Goal: Transaction & Acquisition: Download file/media

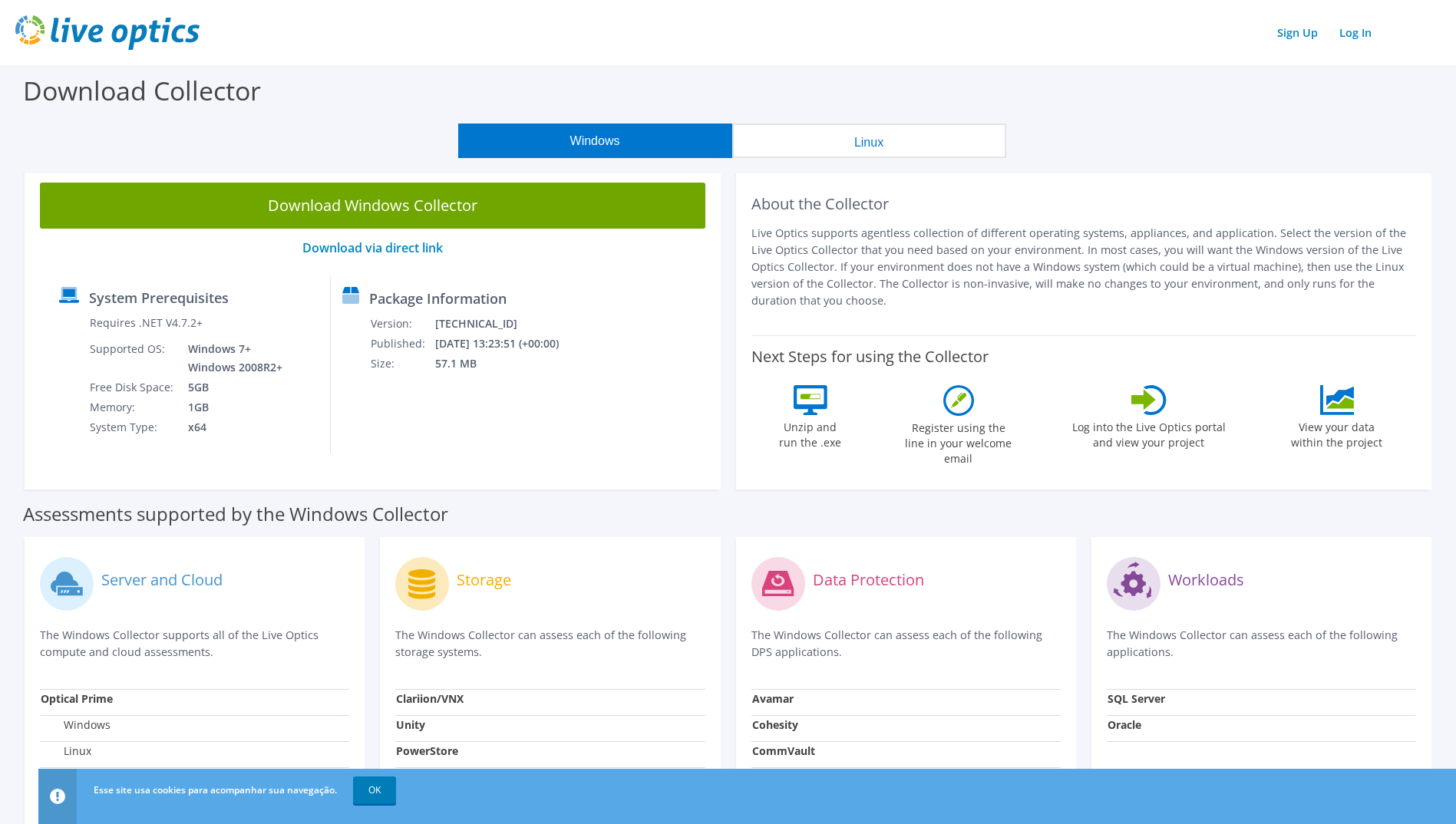
click at [872, 149] on button "Linux" at bounding box center [869, 140] width 274 height 34
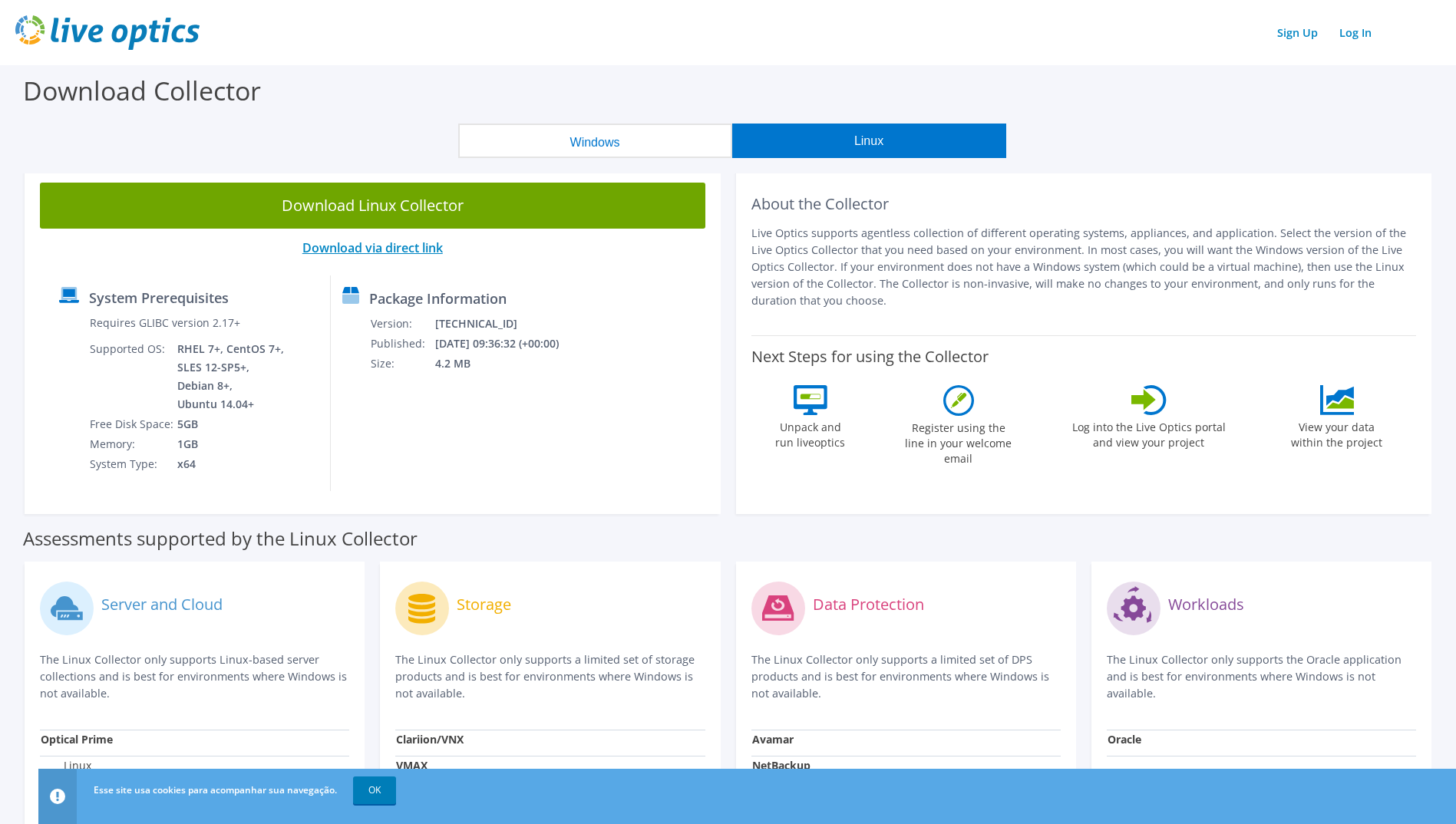
click at [418, 248] on link "Download via direct link" at bounding box center [372, 247] width 140 height 17
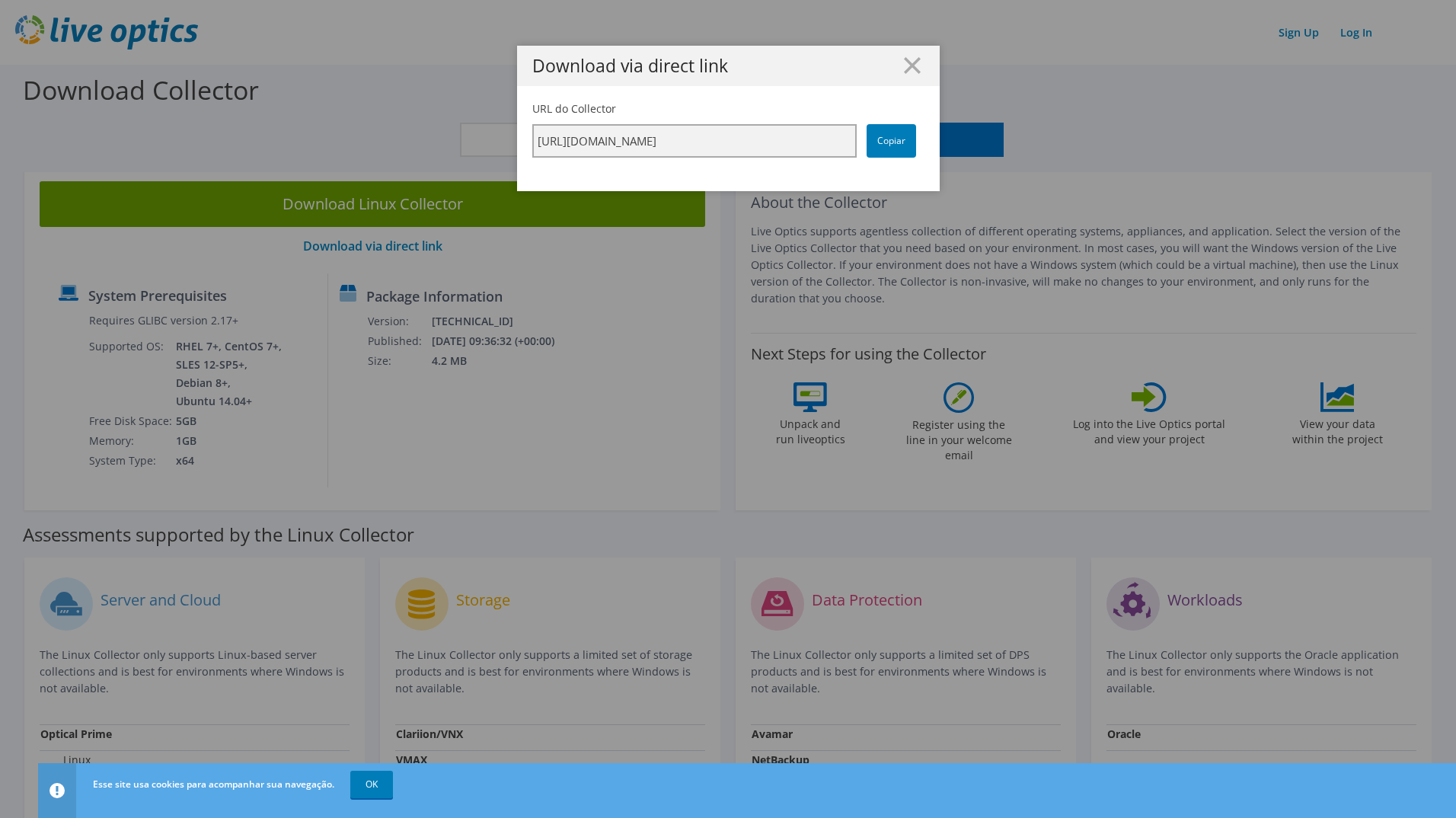
click at [665, 140] on input "[URL][DOMAIN_NAME]" at bounding box center [694, 140] width 325 height 33
click at [553, 413] on div "Download via direct link URL do Collector [URL][DOMAIN_NAME] Copiar" at bounding box center [728, 409] width 1456 height 726
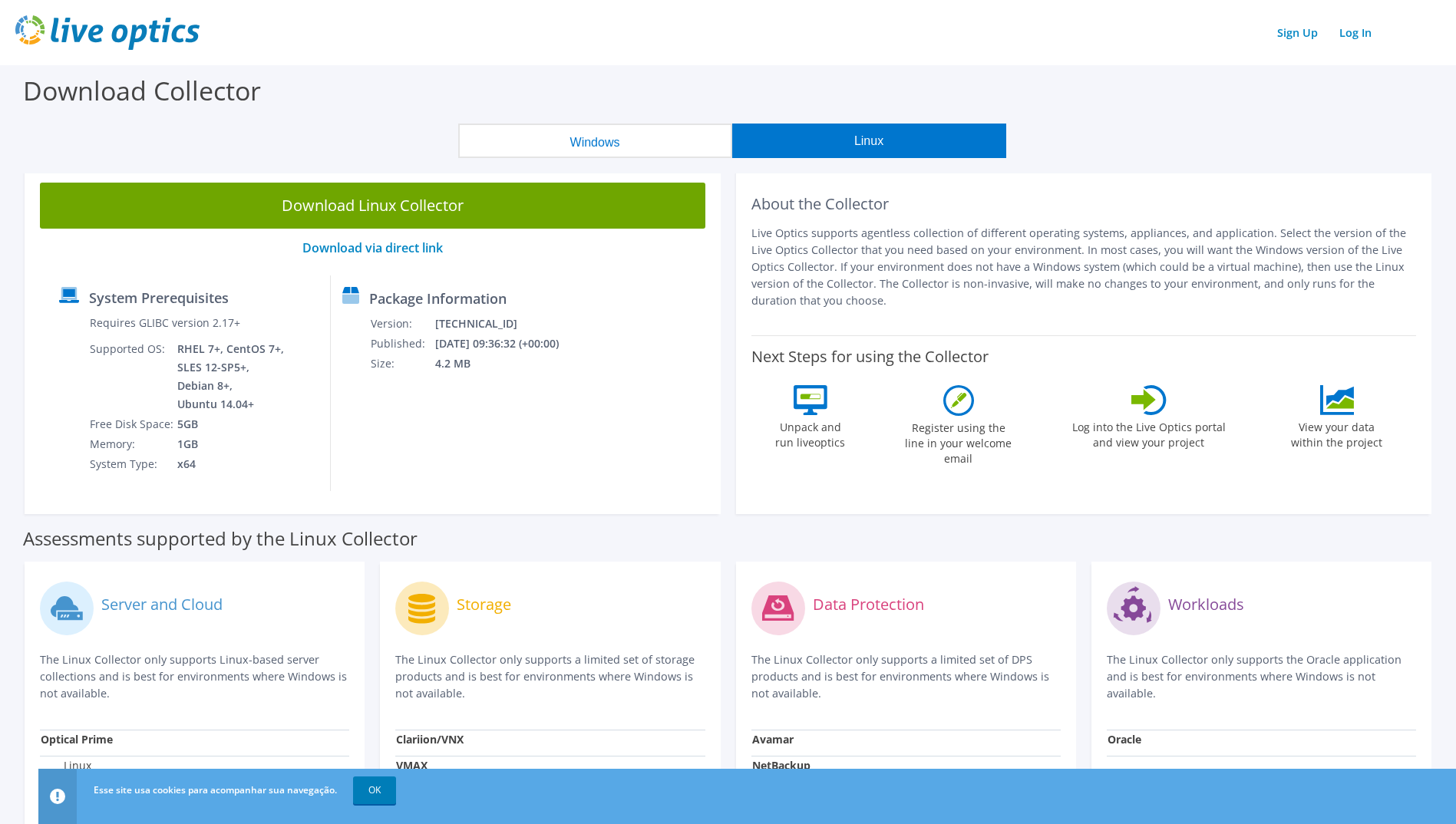
click at [817, 407] on icon at bounding box center [810, 399] width 34 height 30
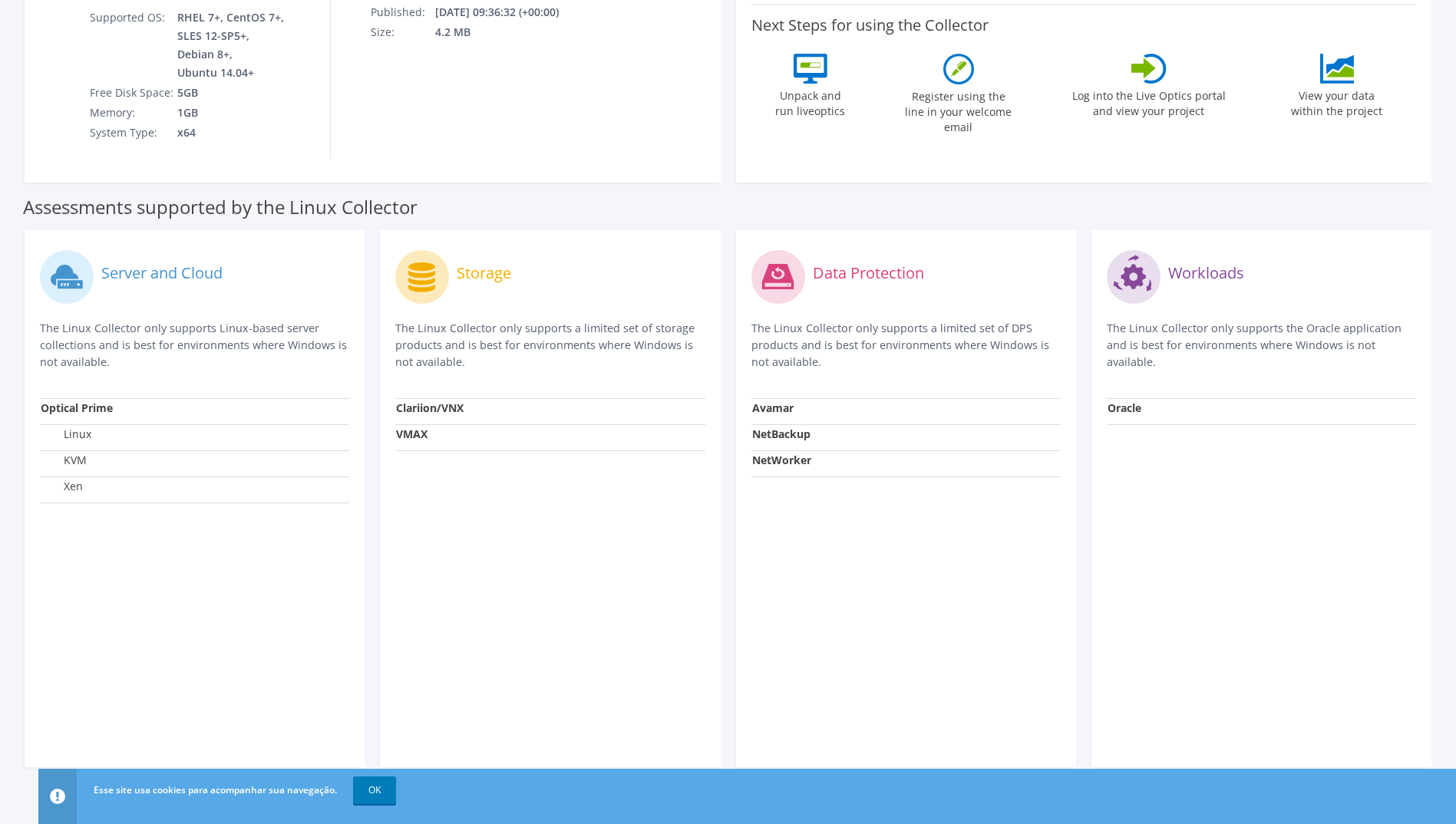
scroll to position [353, 0]
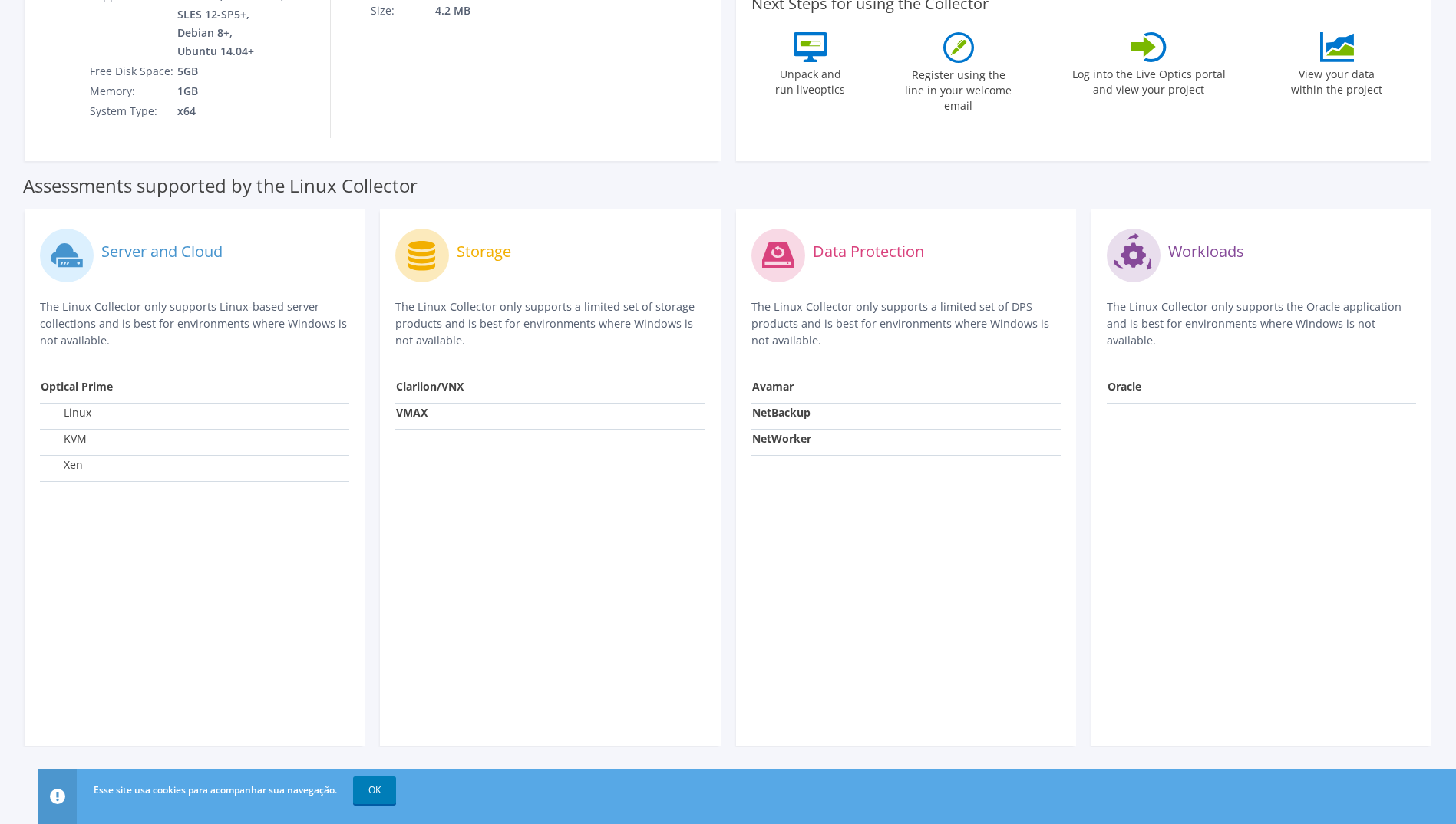
click at [98, 413] on td "Linux" at bounding box center [194, 416] width 309 height 26
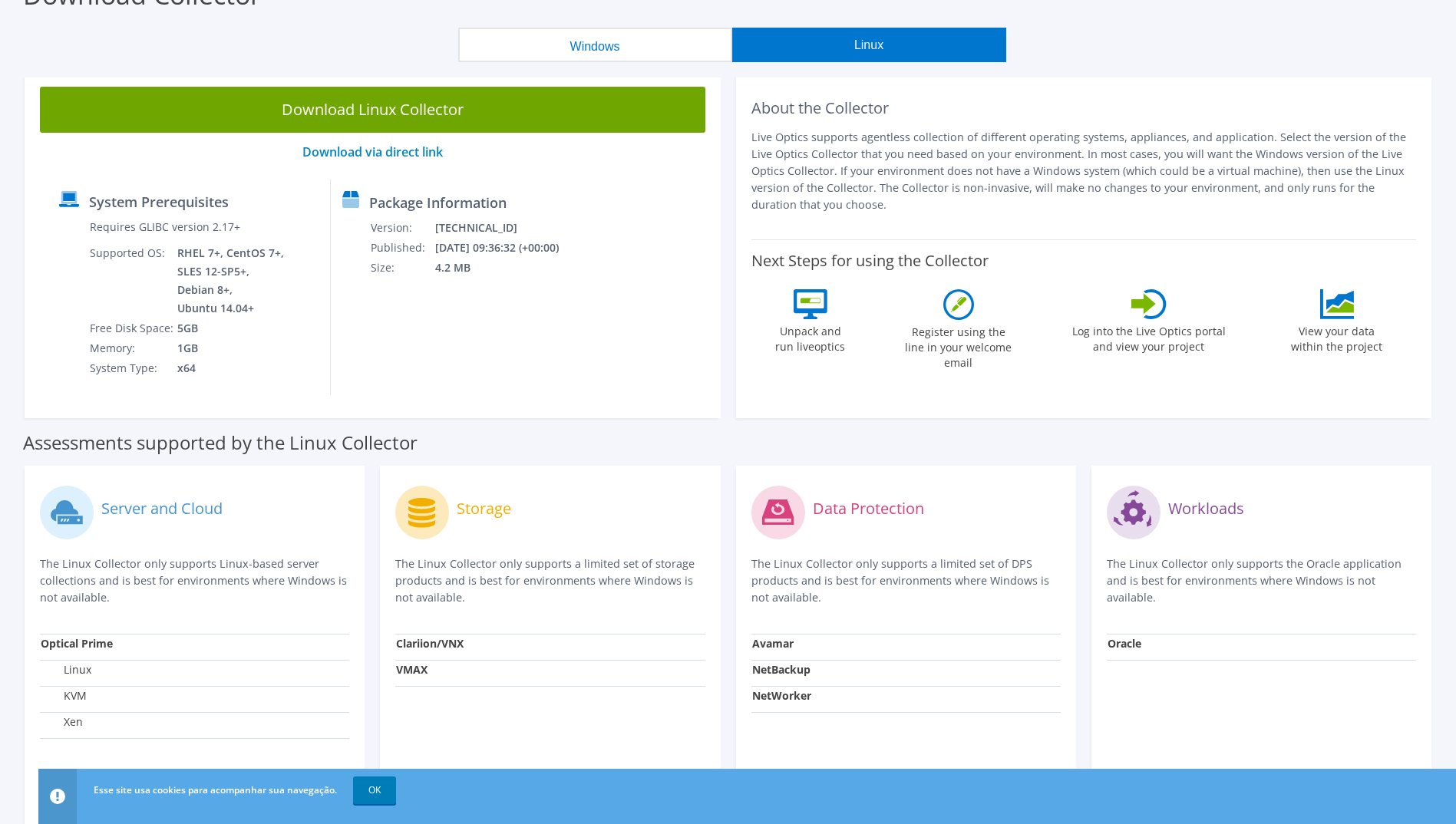
scroll to position [0, 0]
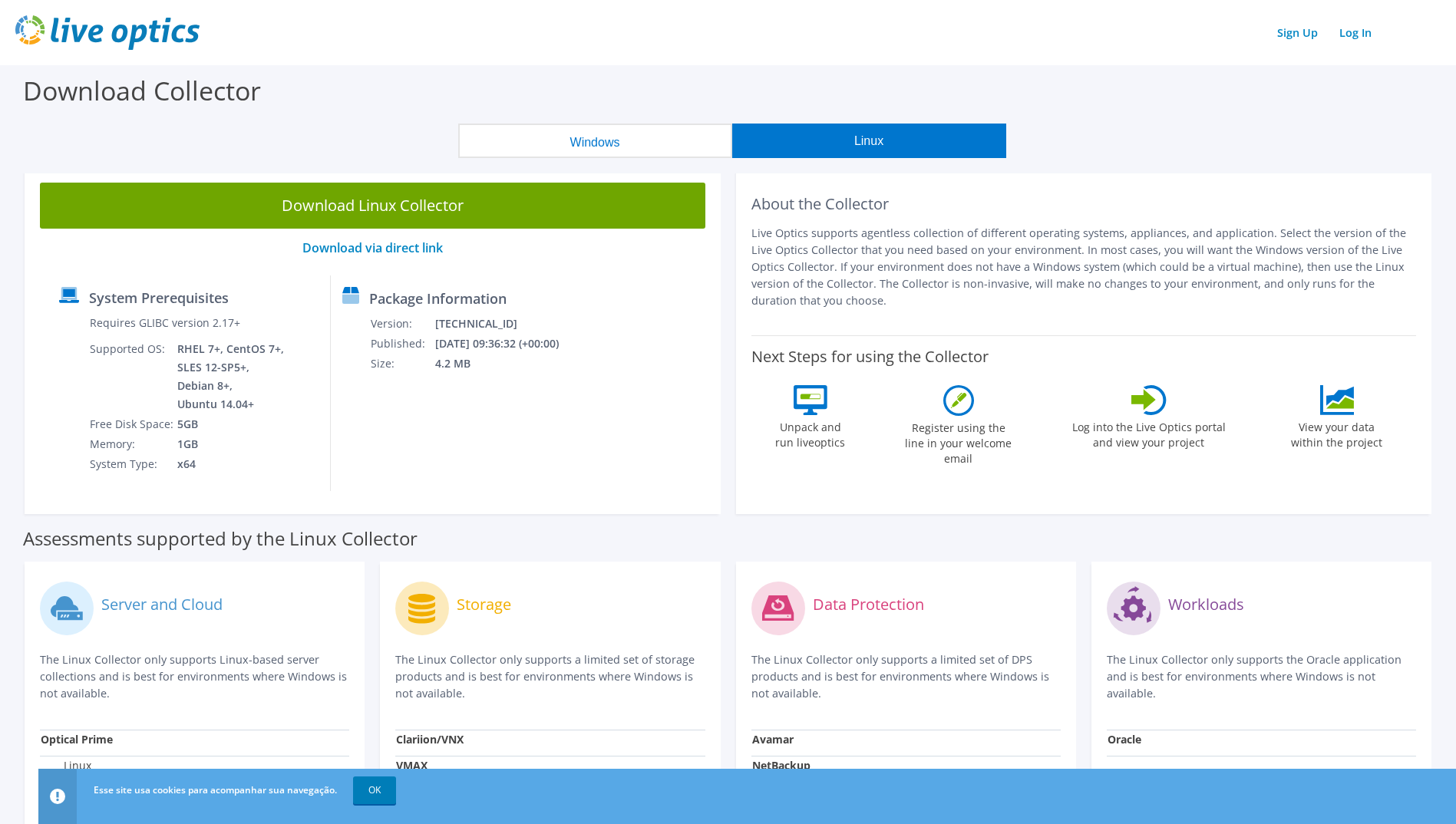
drag, startPoint x: 423, startPoint y: 231, endPoint x: 445, endPoint y: 233, distance: 22.1
click at [423, 232] on div "Download Linux Collector Download via direct link System Prerequisites Requires…" at bounding box center [372, 340] width 696 height 347
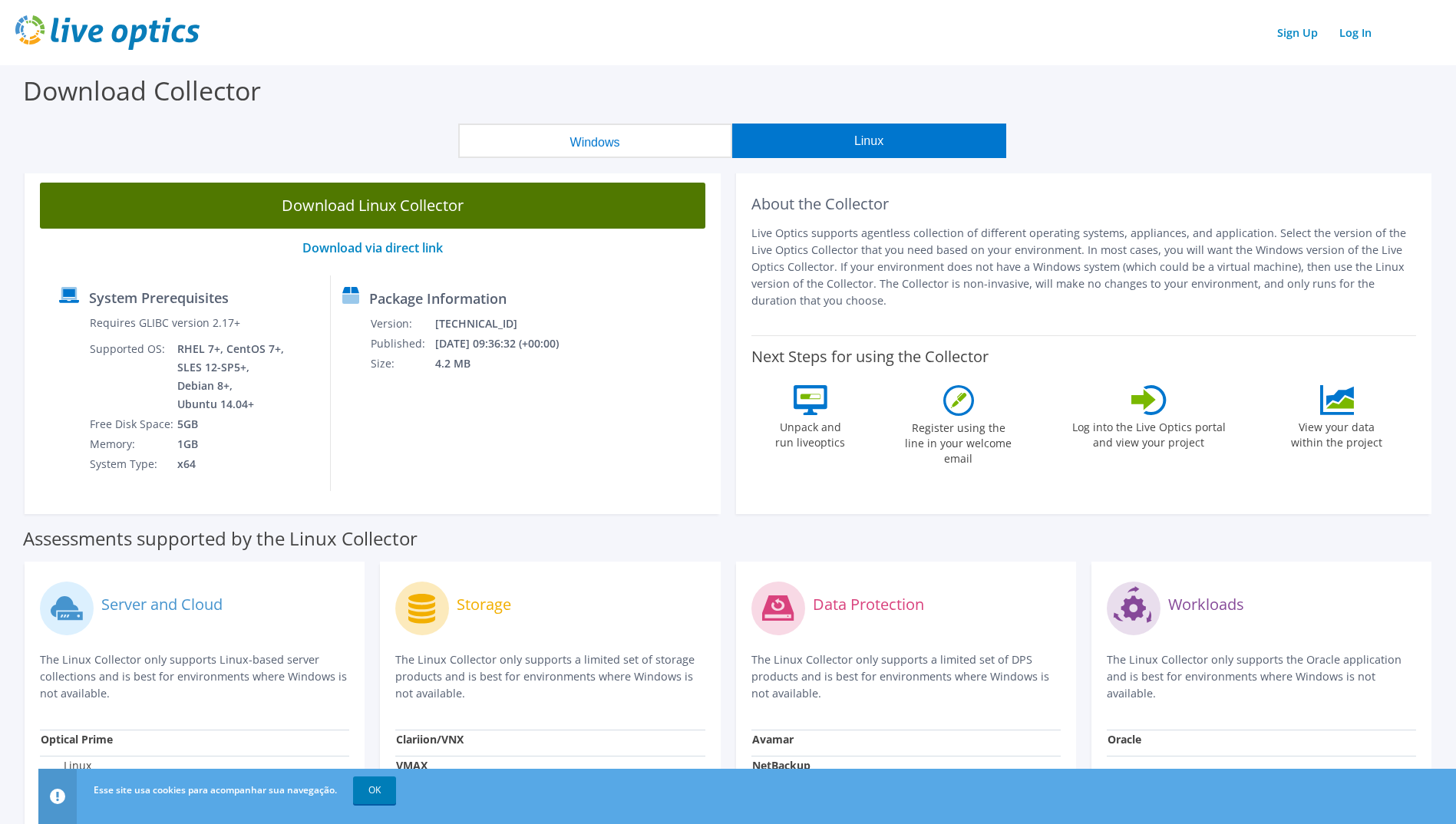
click at [498, 208] on link "Download Linux Collector" at bounding box center [372, 206] width 665 height 46
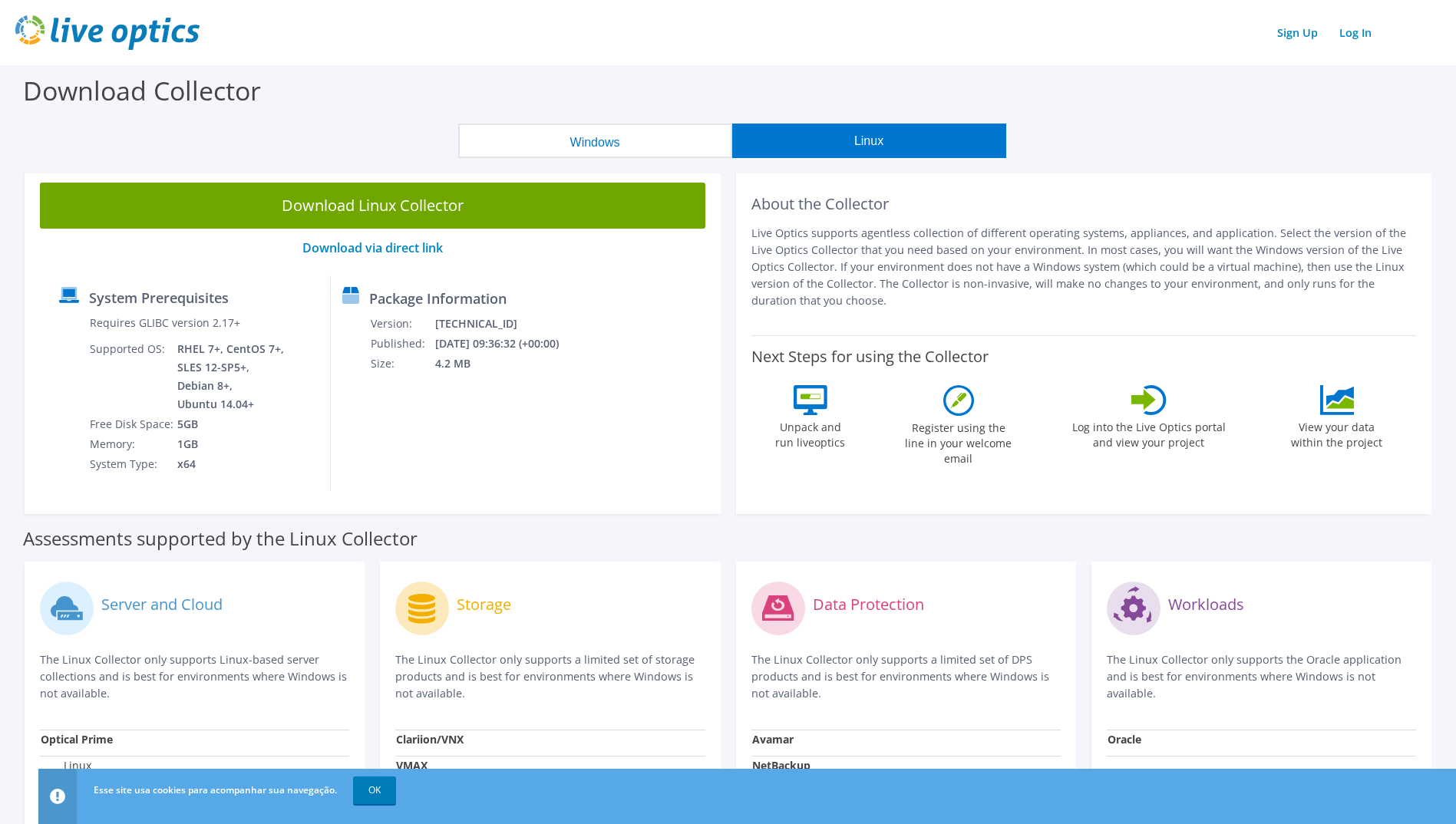
click at [574, 128] on button "Windows" at bounding box center [595, 140] width 274 height 34
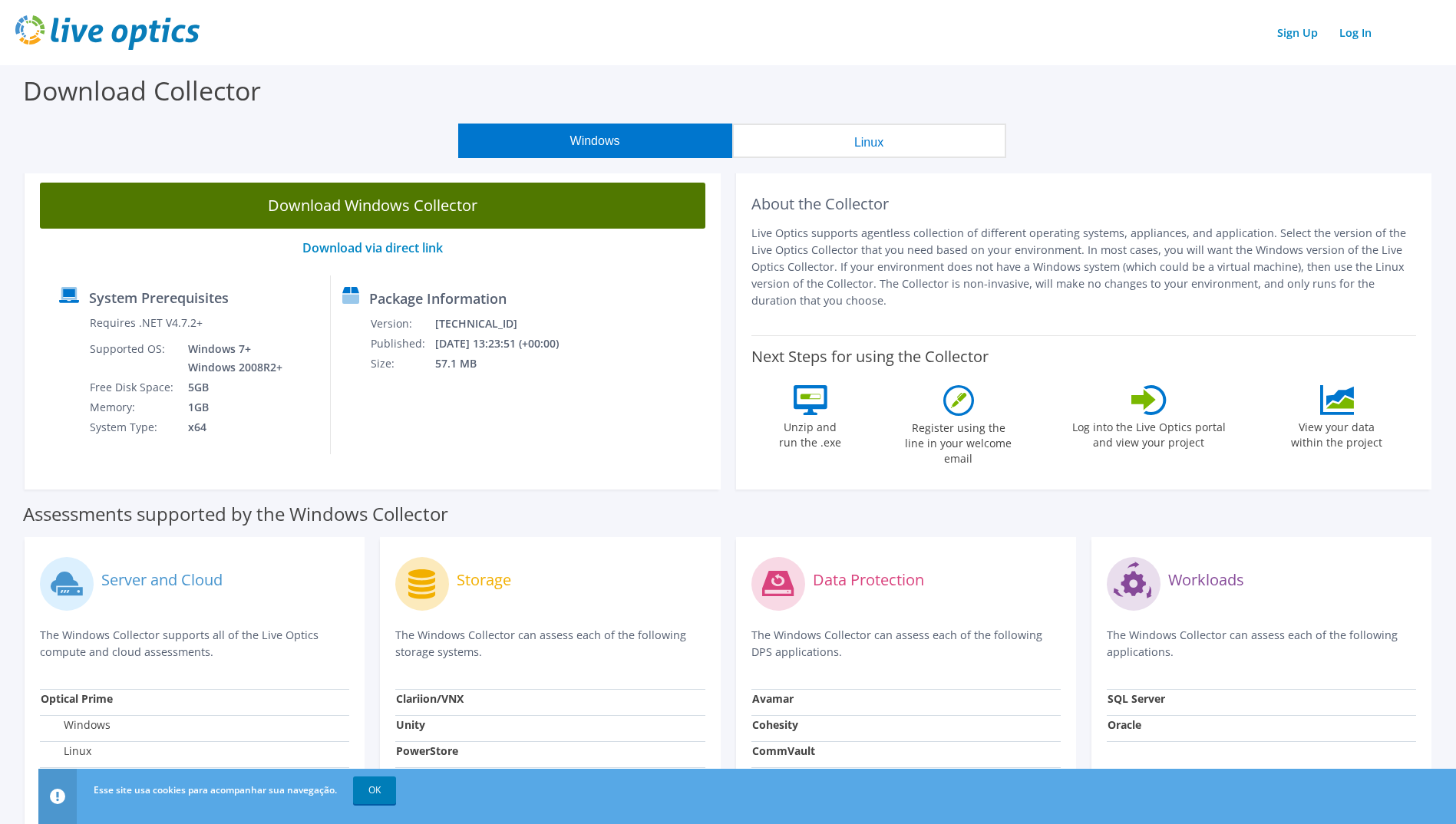
click at [440, 205] on link "Download Windows Collector" at bounding box center [372, 206] width 665 height 46
